Goal: Navigation & Orientation: Find specific page/section

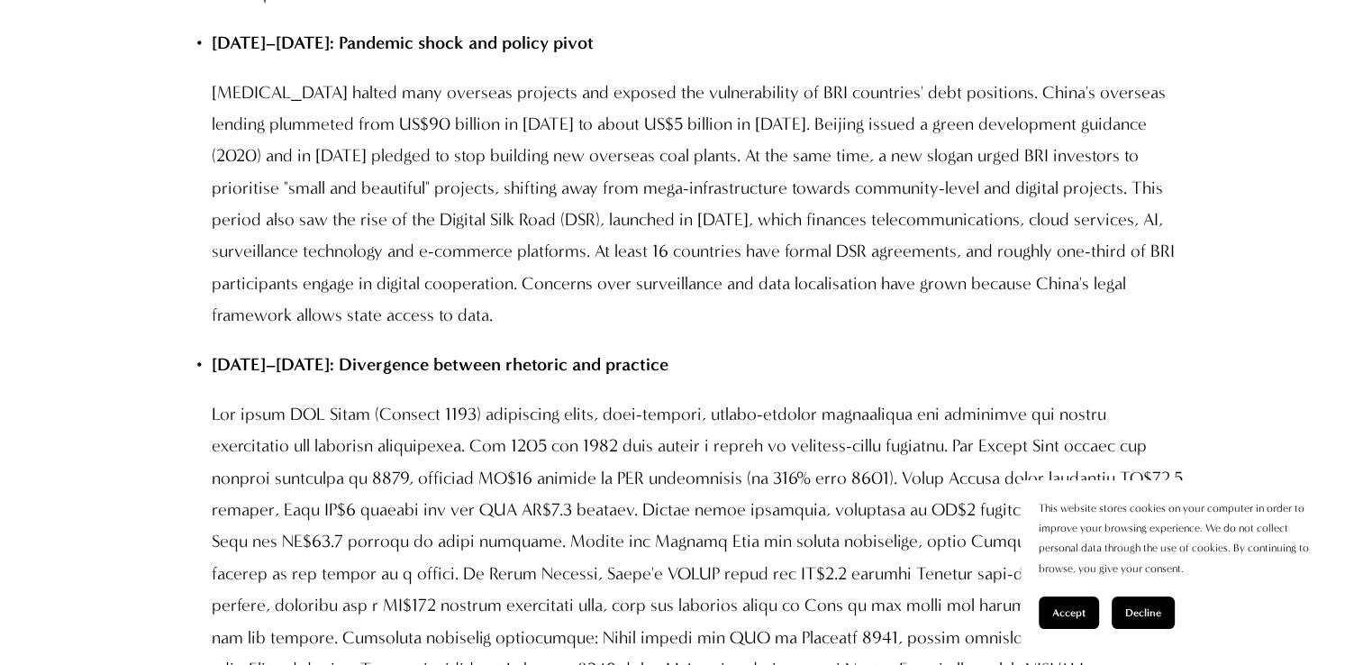
scroll to position [4109, 0]
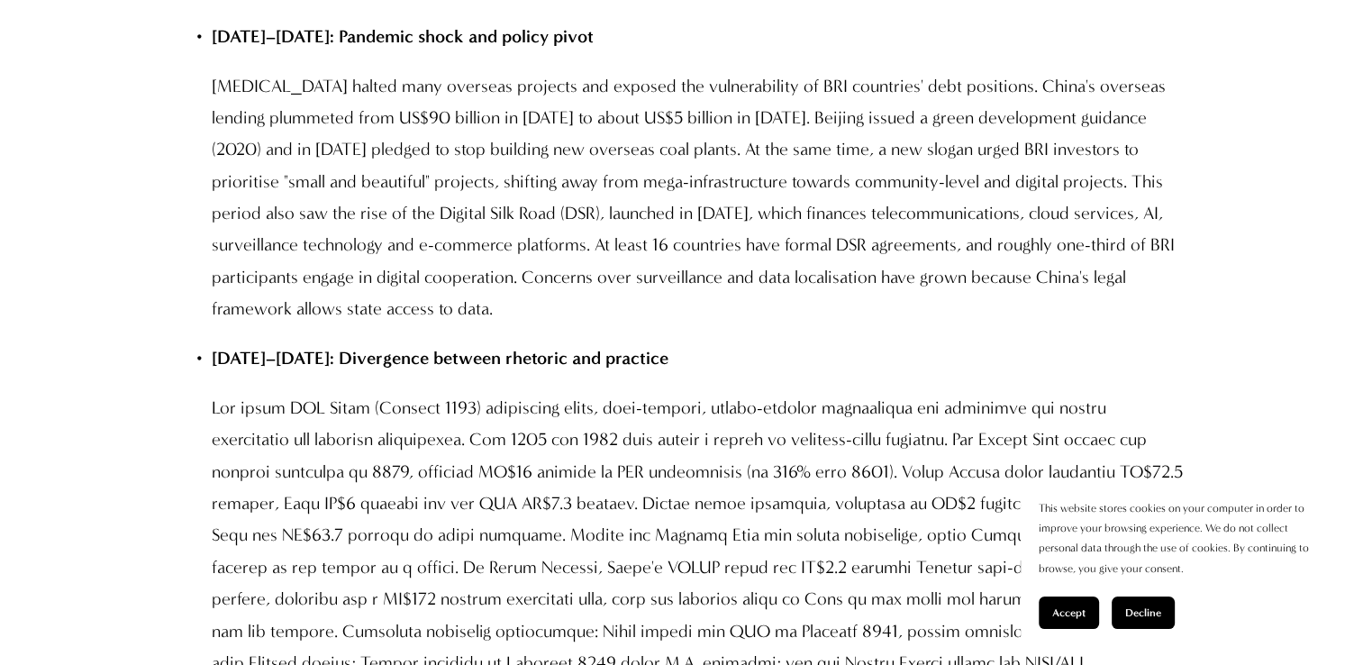
click at [1050, 606] on button "Accept" at bounding box center [1069, 613] width 60 height 32
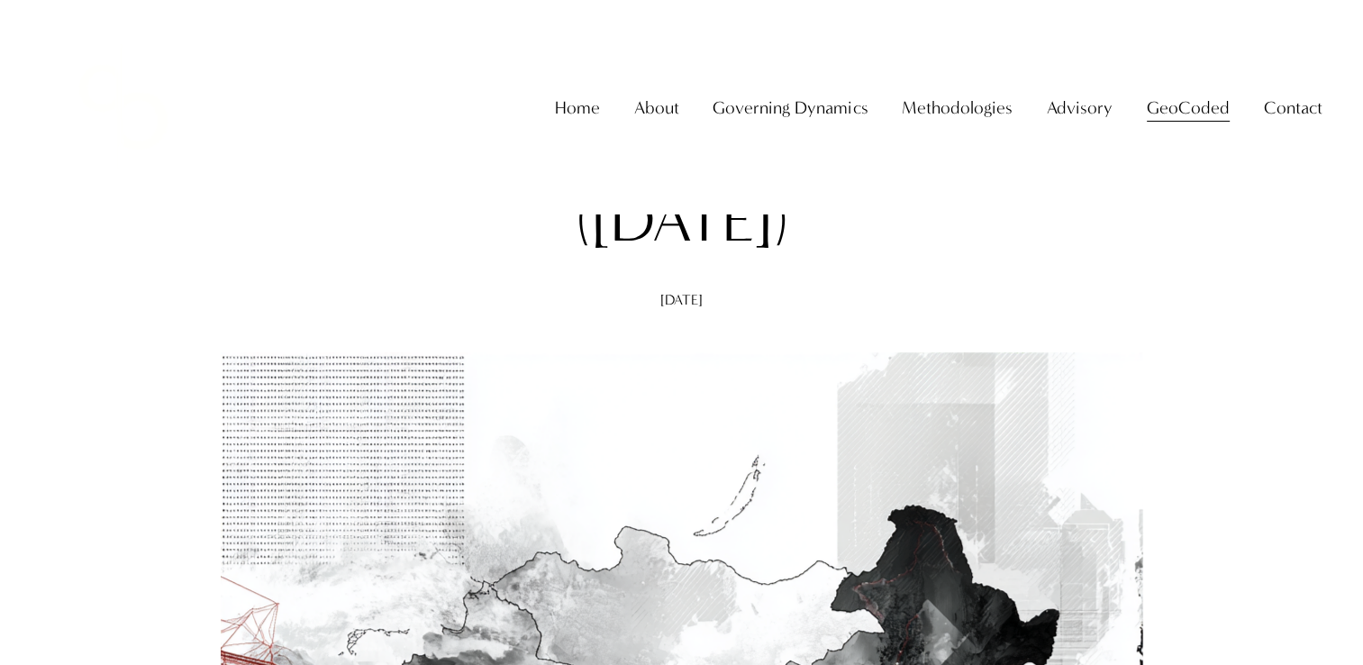
scroll to position [0, 0]
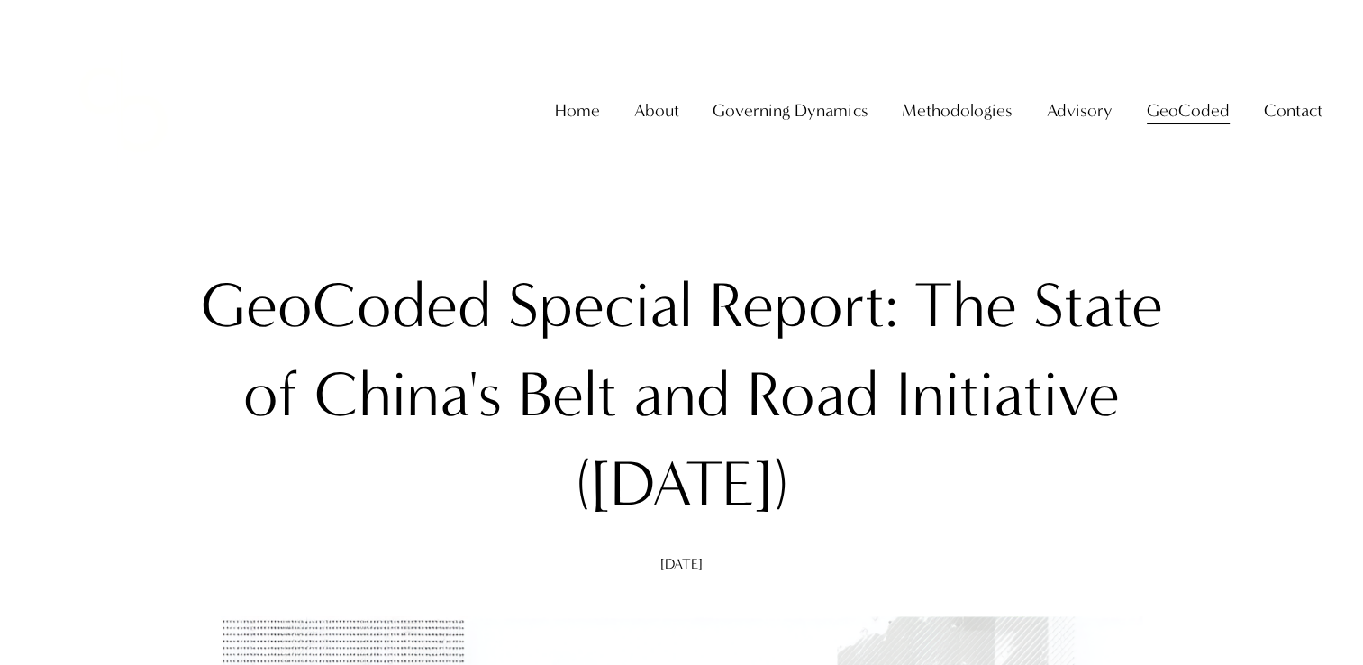
click at [0, 0] on span "About The Firm" at bounding box center [0, 0] width 0 height 0
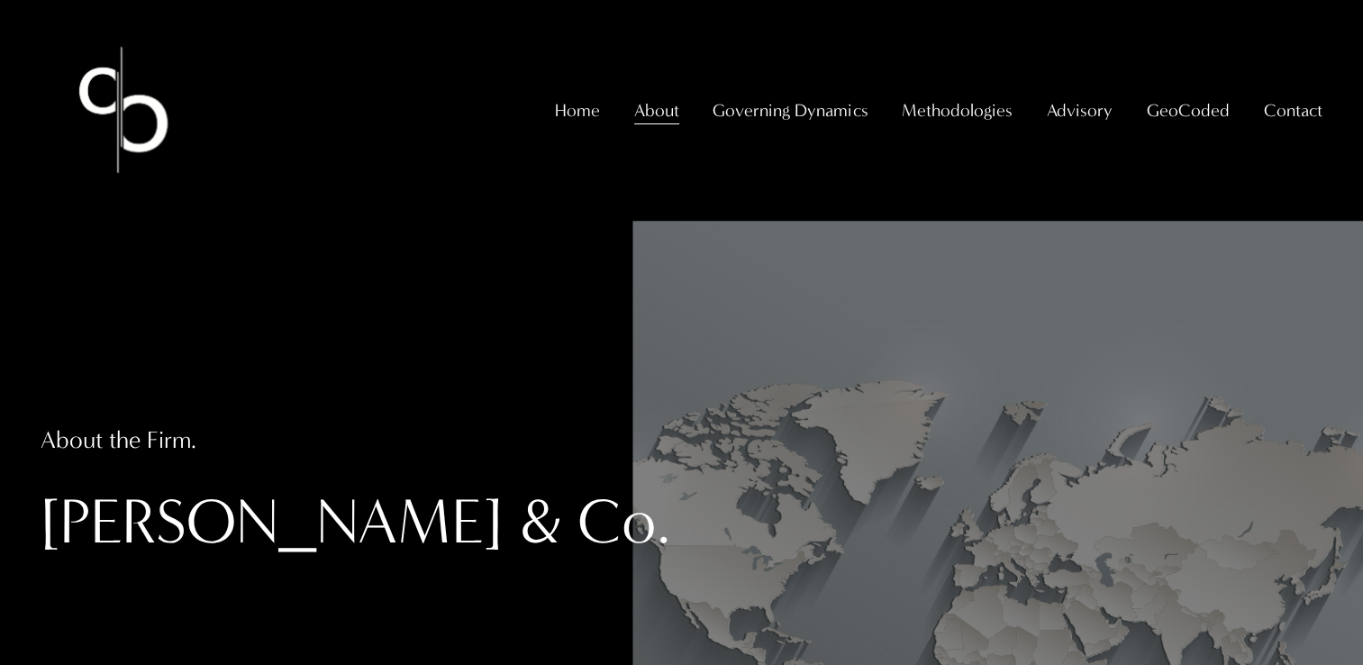
click at [596, 104] on link "Home" at bounding box center [577, 110] width 45 height 35
